Goal: Task Accomplishment & Management: Manage account settings

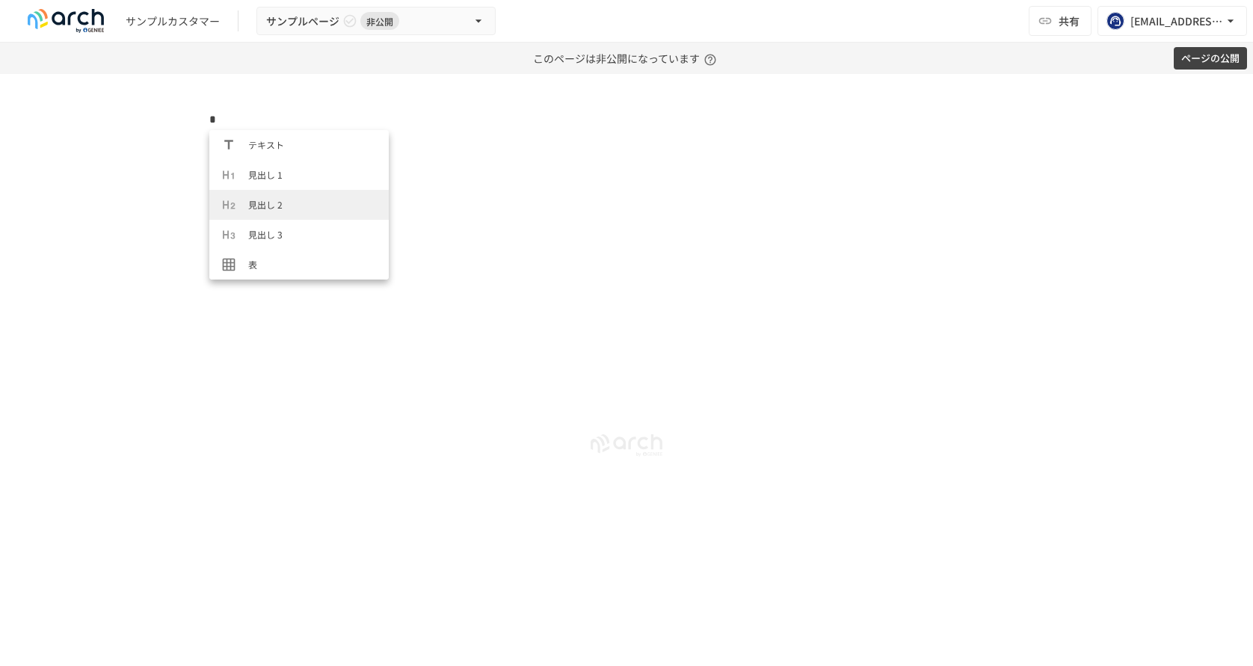
click at [101, 209] on div "*" at bounding box center [626, 370] width 1253 height 592
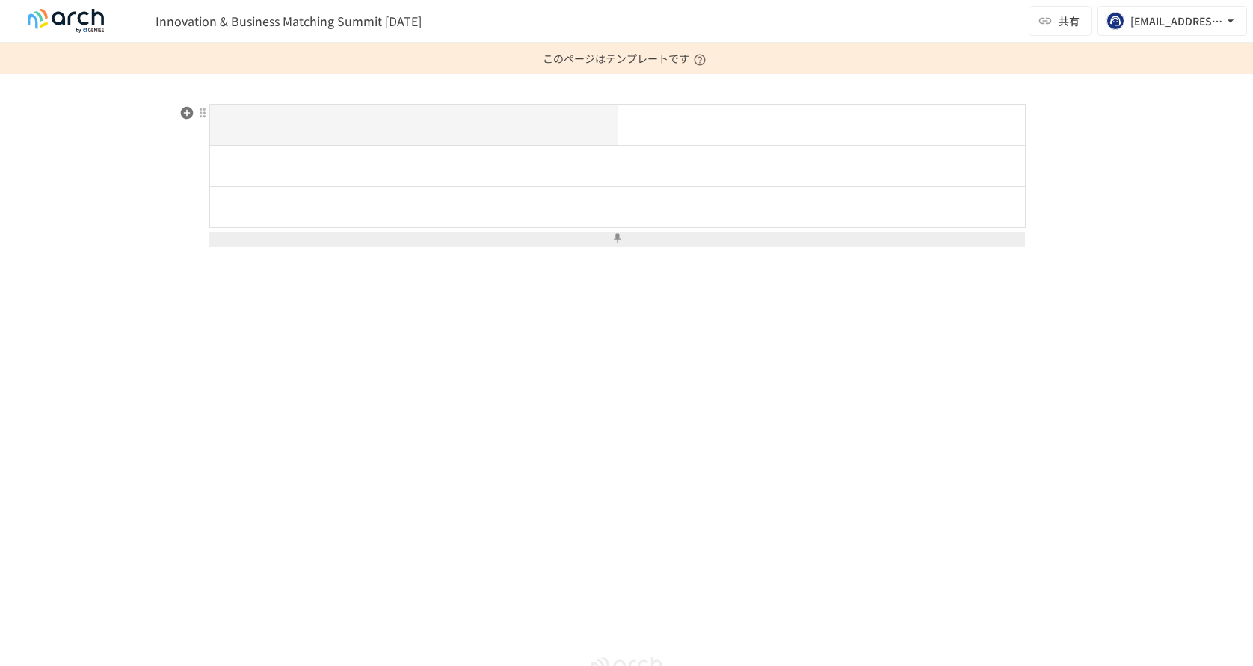
click at [285, 235] on button at bounding box center [616, 239] width 815 height 15
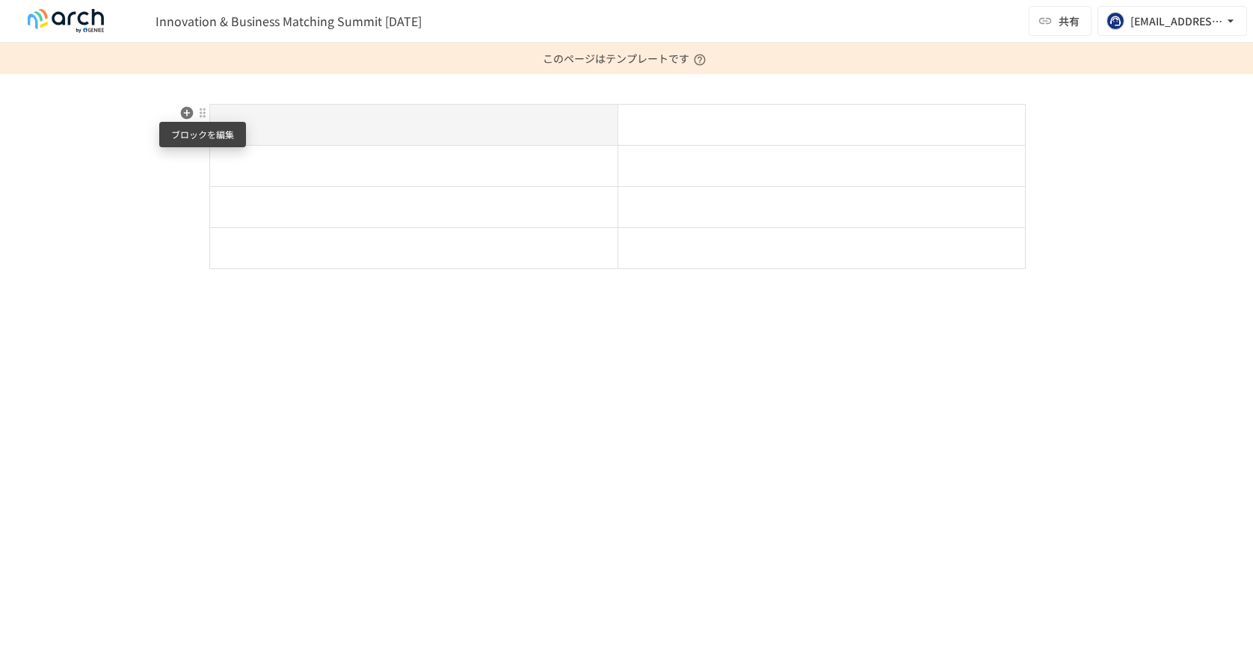
click at [203, 114] on div at bounding box center [203, 113] width 12 height 12
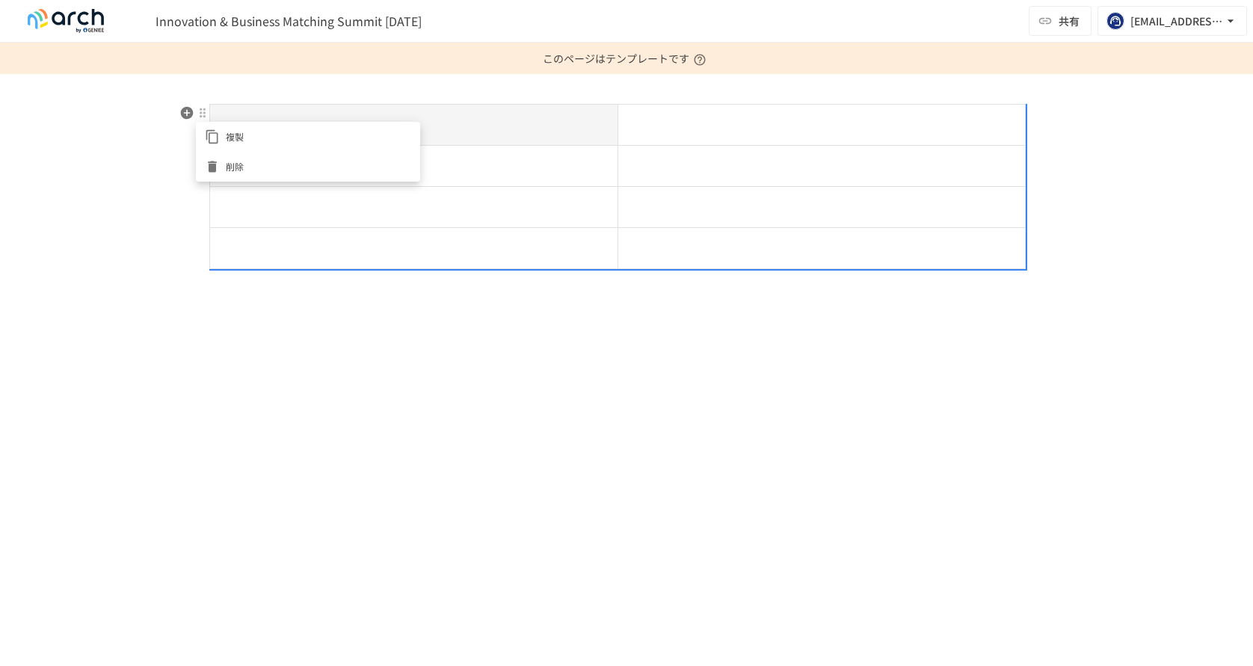
click at [250, 164] on span "削除" at bounding box center [318, 166] width 185 height 14
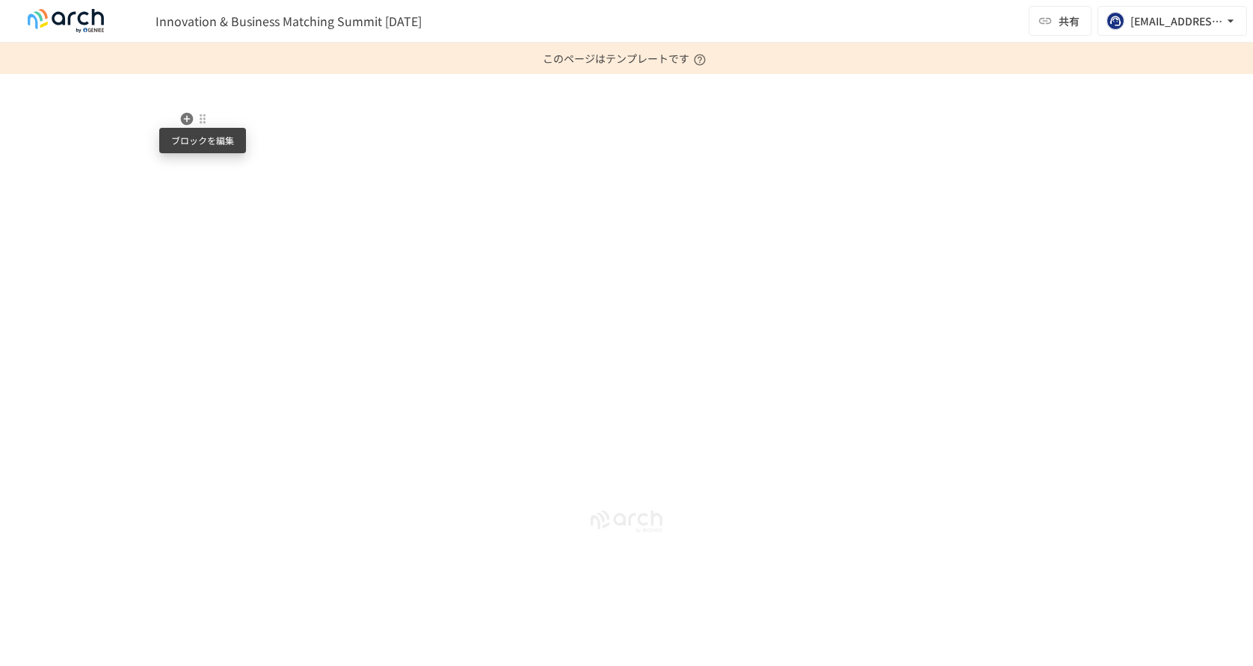
click at [200, 119] on div at bounding box center [203, 119] width 12 height 12
click at [265, 111] on div at bounding box center [626, 333] width 1253 height 666
click at [184, 119] on icon "button" at bounding box center [186, 118] width 15 height 15
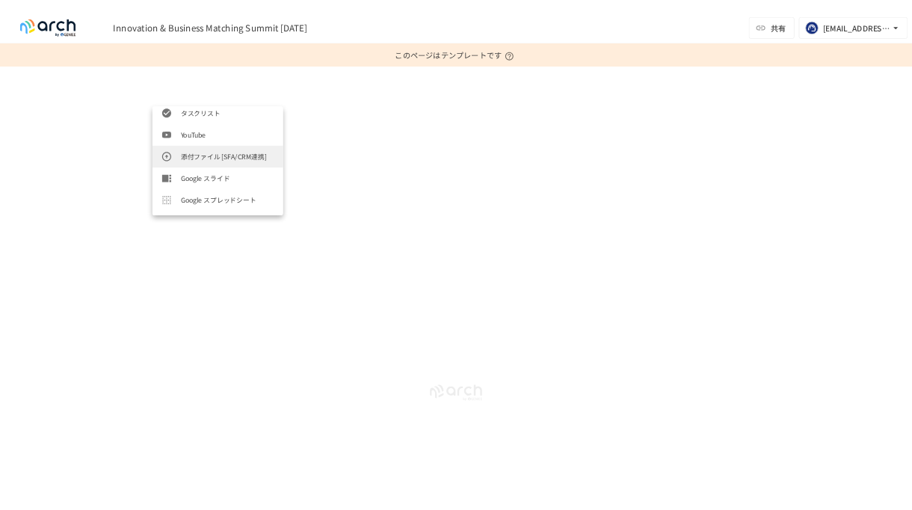
scroll to position [598, 0]
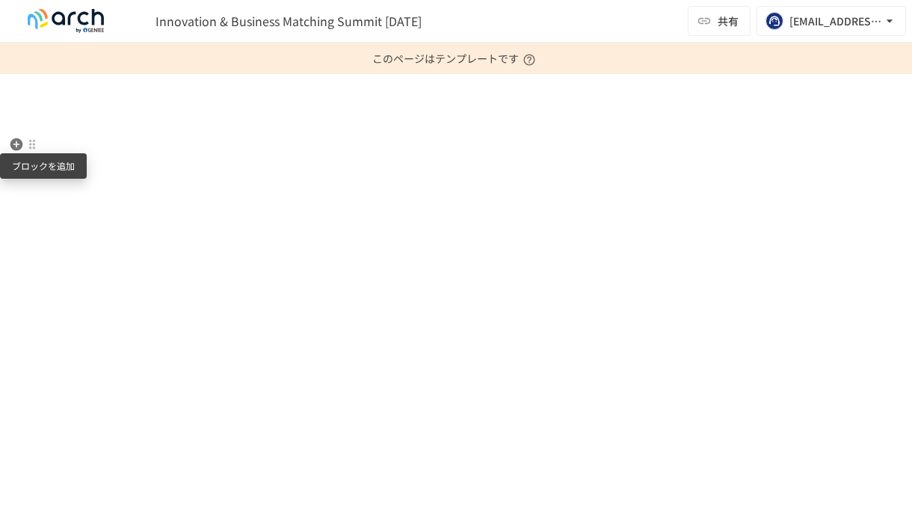
click at [19, 142] on icon "button" at bounding box center [16, 144] width 13 height 13
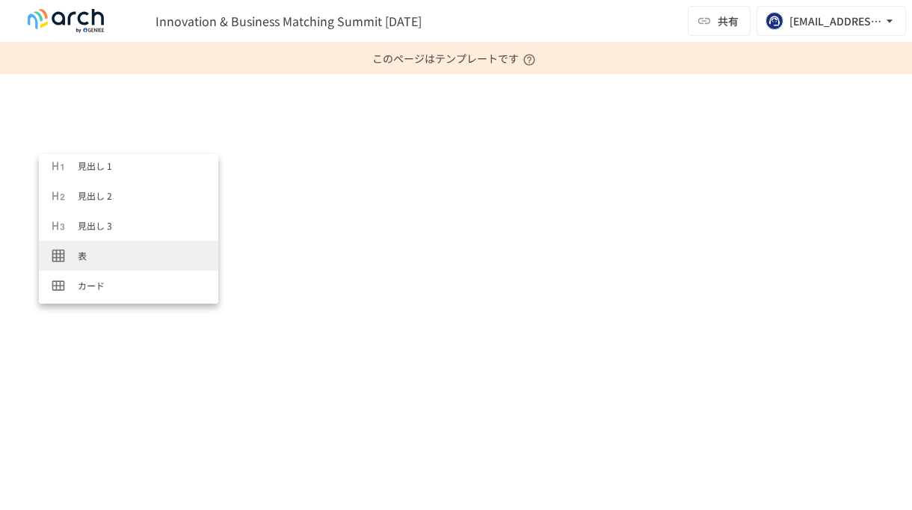
scroll to position [43, 0]
click at [75, 246] on div "Typeahead menu" at bounding box center [64, 245] width 27 height 15
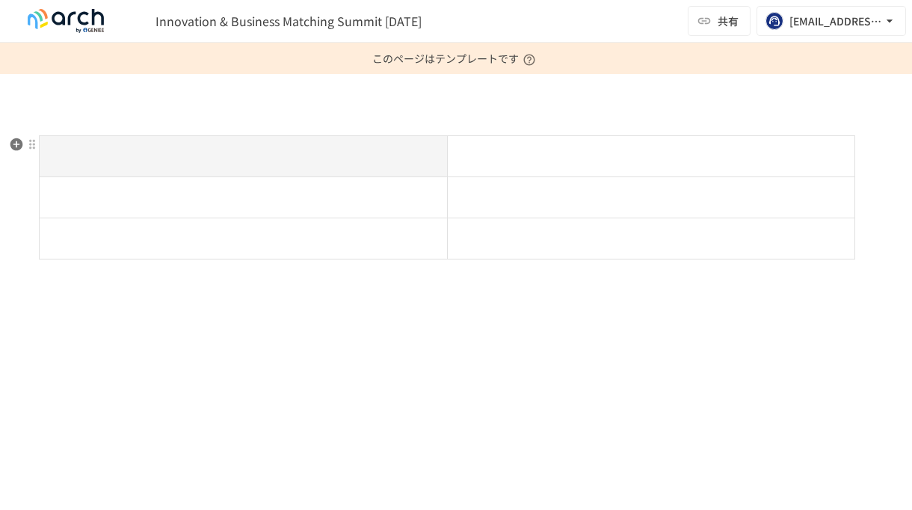
click at [152, 166] on th at bounding box center [244, 156] width 408 height 41
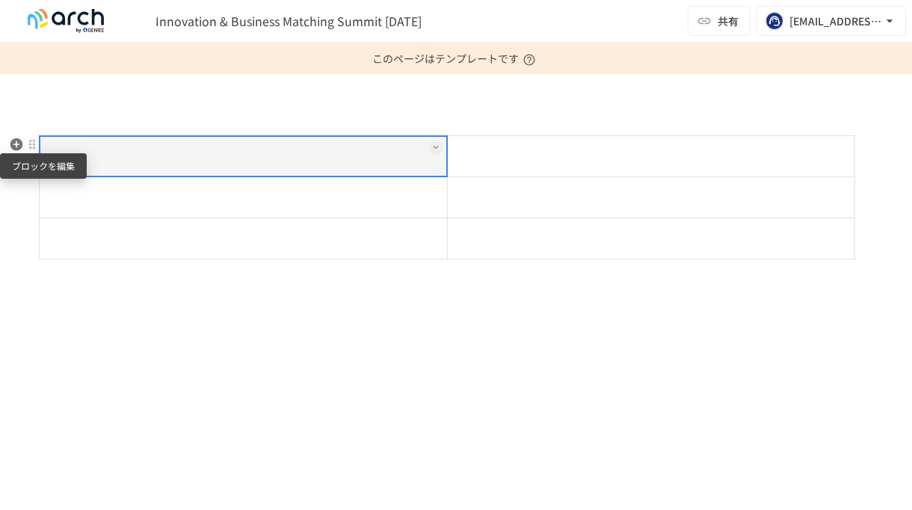
click at [27, 148] on div at bounding box center [32, 144] width 12 height 12
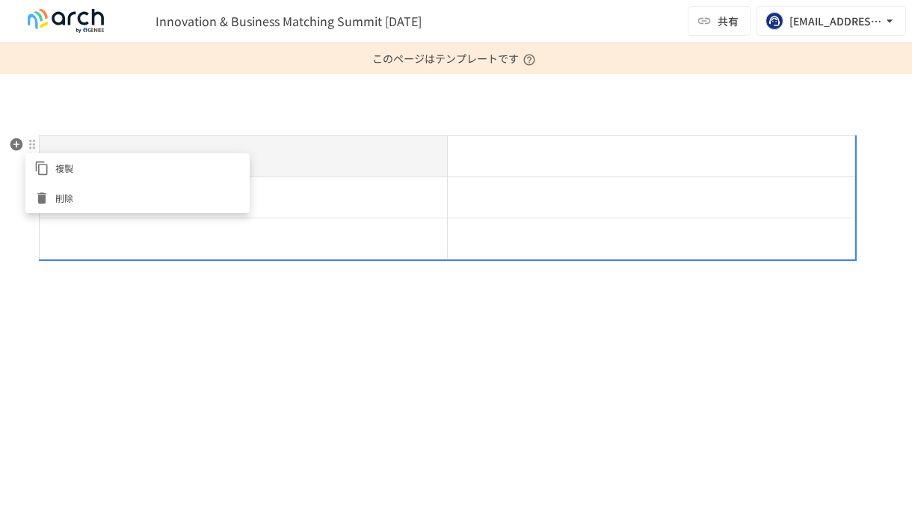
click at [57, 196] on span "削除" at bounding box center [147, 198] width 185 height 14
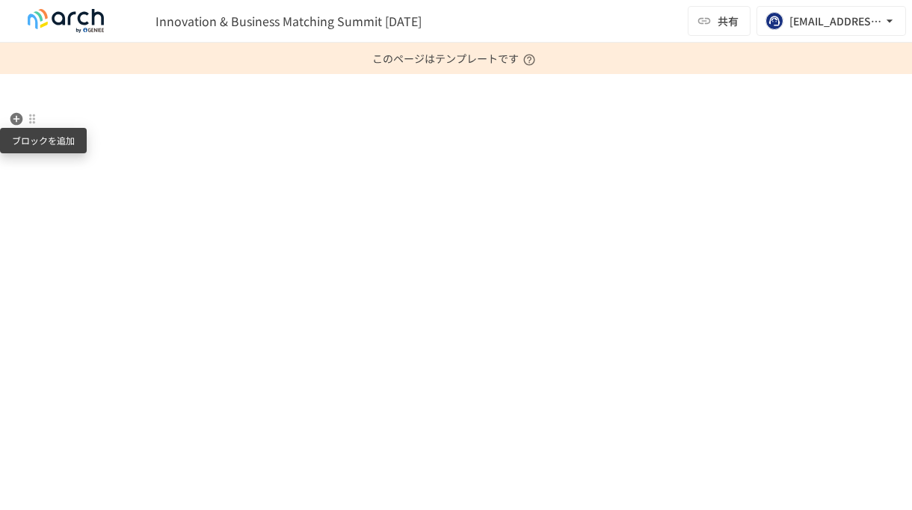
click at [13, 119] on icon "button" at bounding box center [16, 118] width 15 height 15
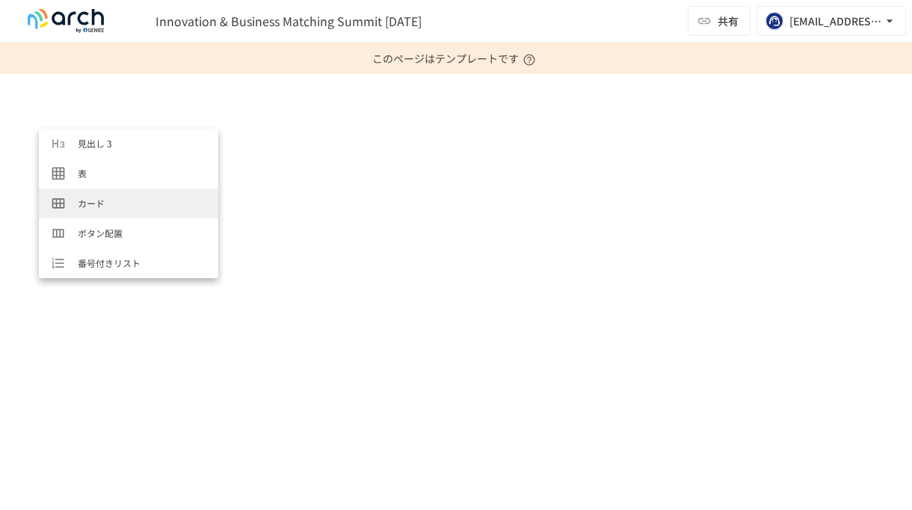
scroll to position [102, 0]
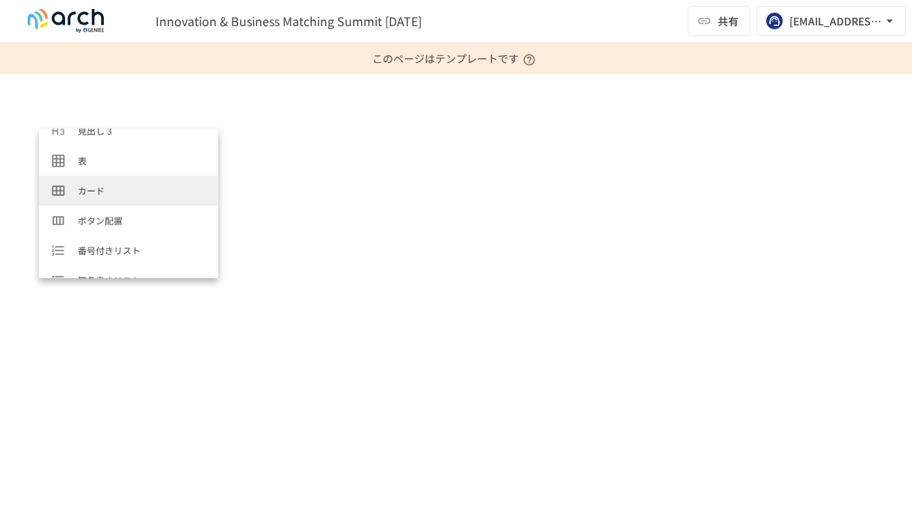
click at [113, 200] on li "カード" at bounding box center [128, 191] width 179 height 30
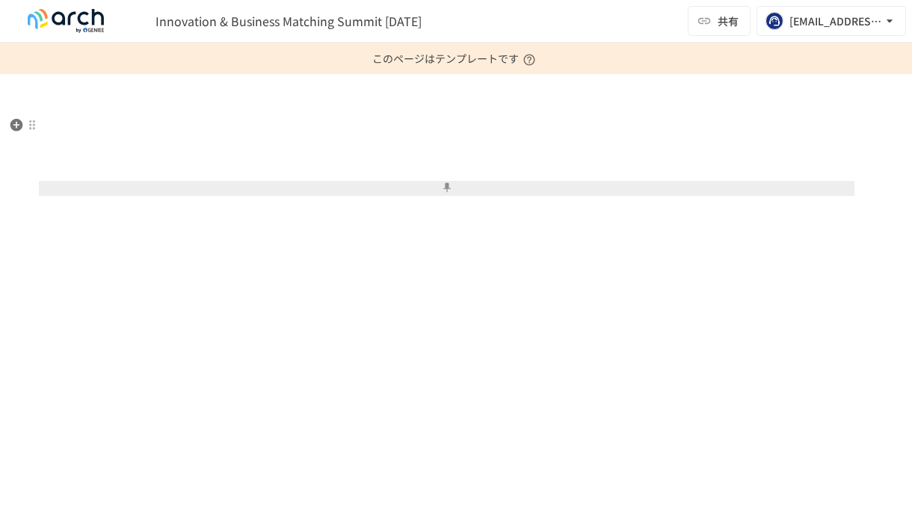
click at [453, 189] on button at bounding box center [446, 188] width 815 height 15
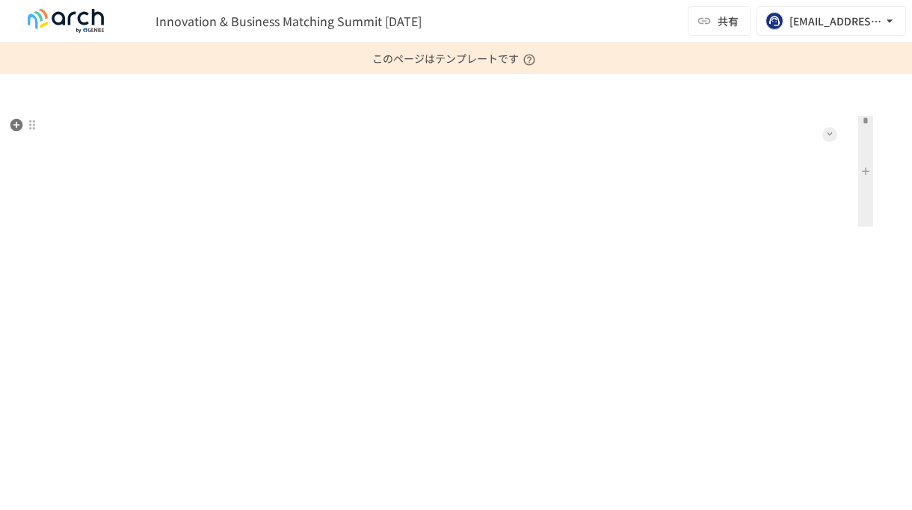
click at [828, 132] on icon at bounding box center [830, 134] width 6 height 6
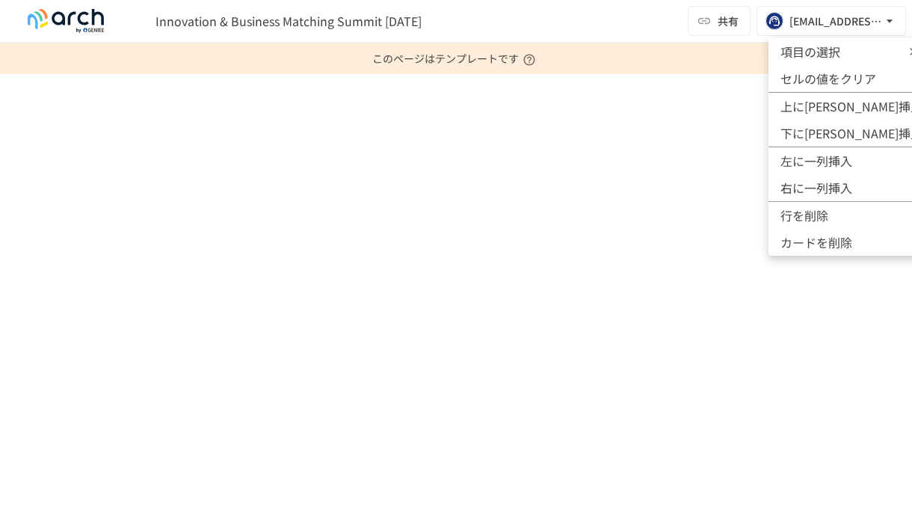
click at [820, 51] on span "項目の選択" at bounding box center [825, 52] width 90 height 18
click at [845, 46] on span "項目の選択" at bounding box center [825, 52] width 90 height 18
click at [814, 50] on span "項目の選択" at bounding box center [825, 52] width 90 height 18
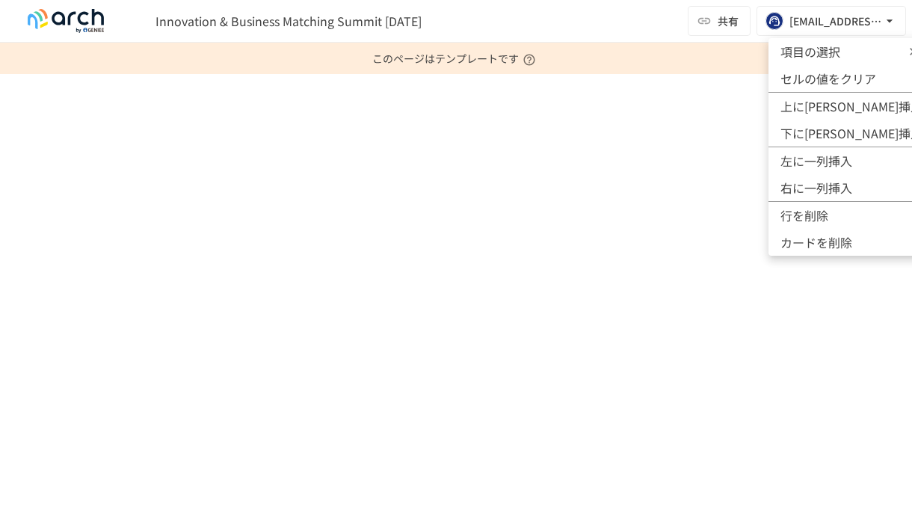
click at [814, 50] on span "項目の選択" at bounding box center [825, 52] width 90 height 18
click at [422, 189] on div at bounding box center [456, 255] width 912 height 510
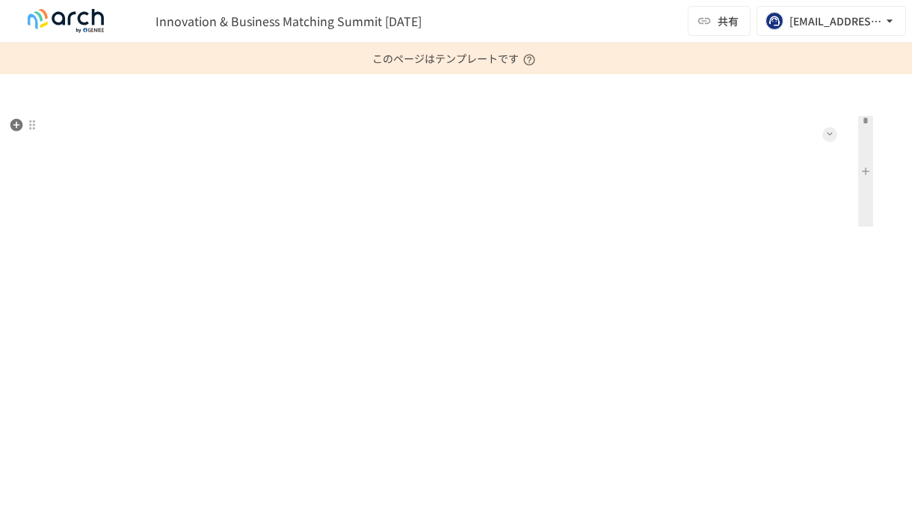
click at [826, 139] on button at bounding box center [829, 134] width 15 height 15
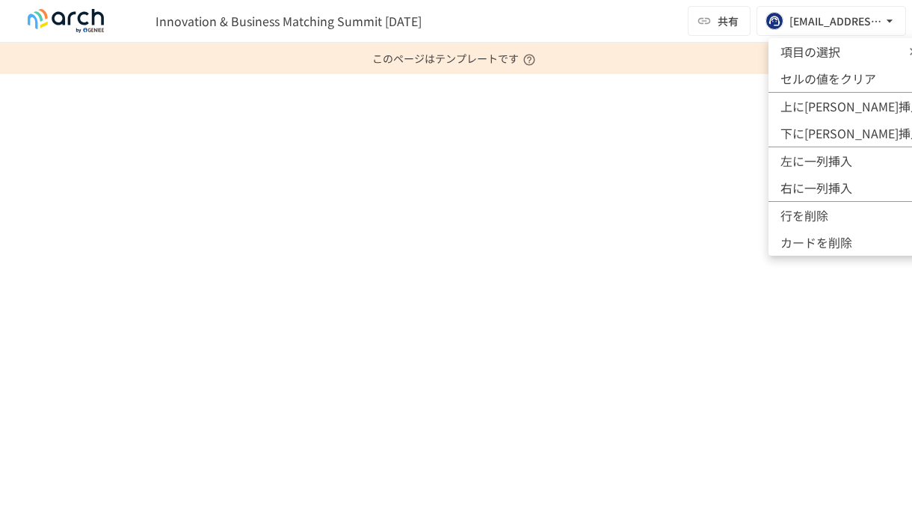
click at [827, 55] on span "項目の選択" at bounding box center [825, 52] width 90 height 18
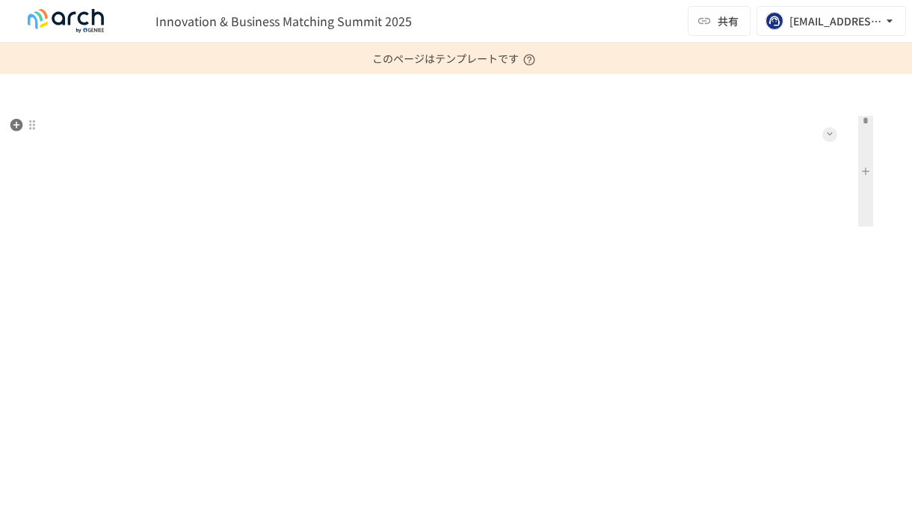
click at [827, 135] on icon at bounding box center [830, 134] width 6 height 6
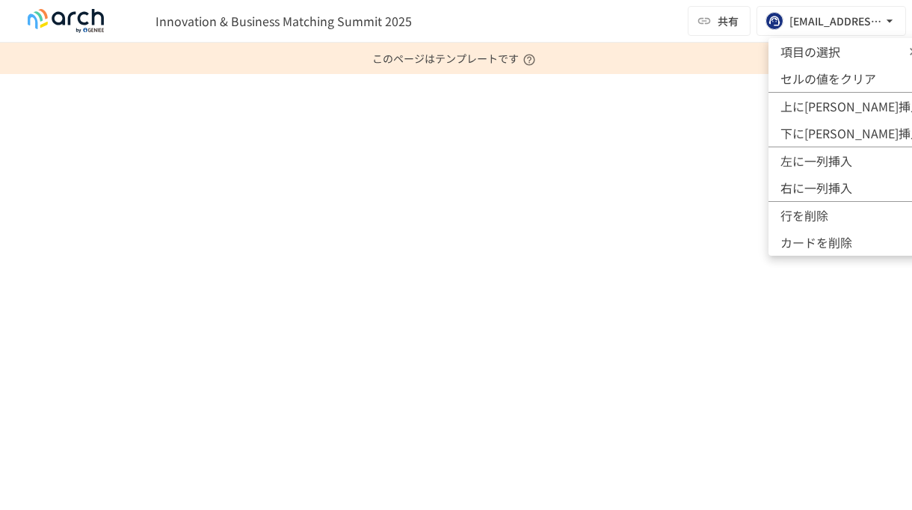
click at [824, 60] on span "項目の選択" at bounding box center [825, 52] width 90 height 18
click at [433, 274] on div at bounding box center [456, 255] width 912 height 510
